Goal: Navigation & Orientation: Find specific page/section

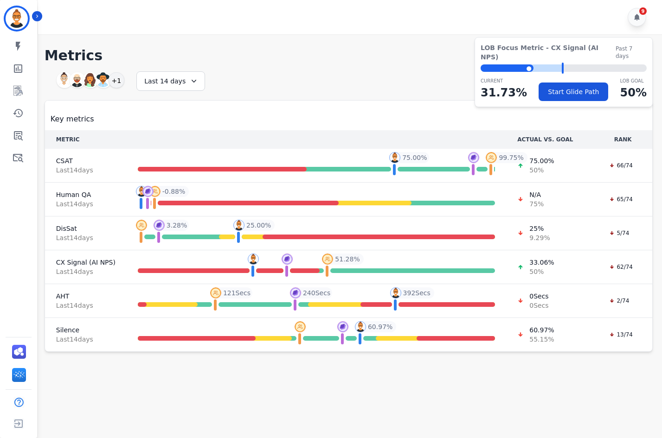
click at [40, 21] on div "9" at bounding box center [351, 17] width 626 height 34
click at [36, 20] on button "Icon description" at bounding box center [37, 16] width 10 height 10
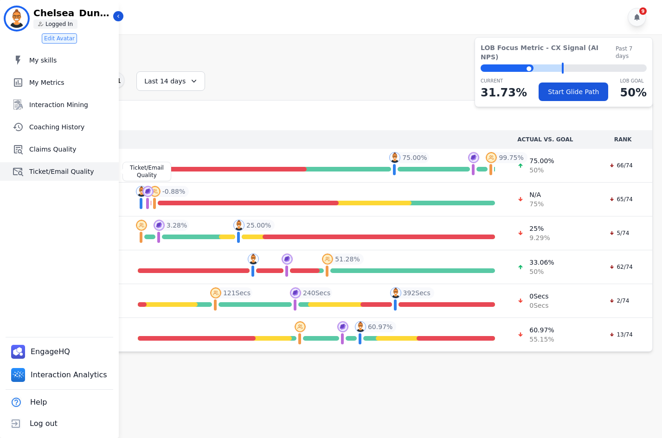
click at [44, 170] on span "Ticket/Email Quality" at bounding box center [72, 171] width 86 height 9
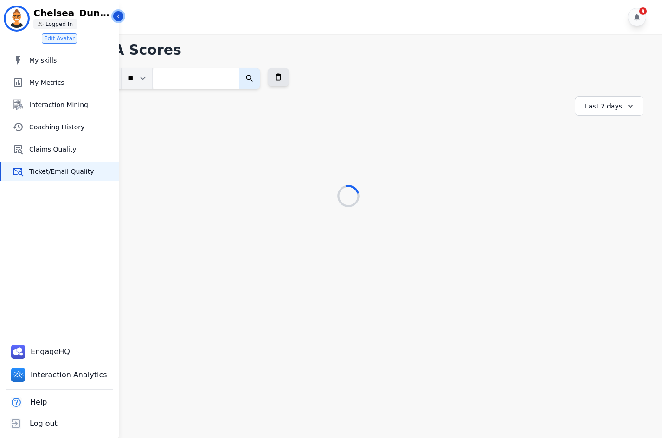
click at [117, 16] on icon "Sidebar" at bounding box center [118, 16] width 6 height 6
